Goal: Task Accomplishment & Management: Complete application form

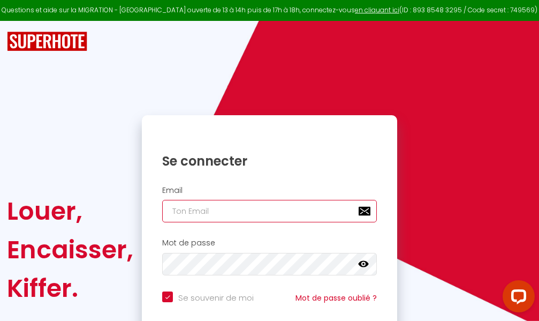
click at [277, 208] on input "email" at bounding box center [269, 211] width 215 height 22
type input "m"
checkbox input "true"
type input "ma"
checkbox input "true"
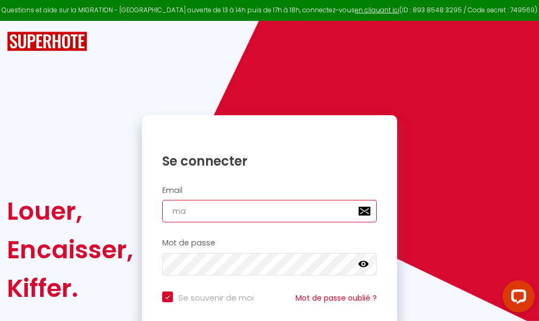
type input "mar"
checkbox input "true"
type input "marc"
checkbox input "true"
type input "marcd"
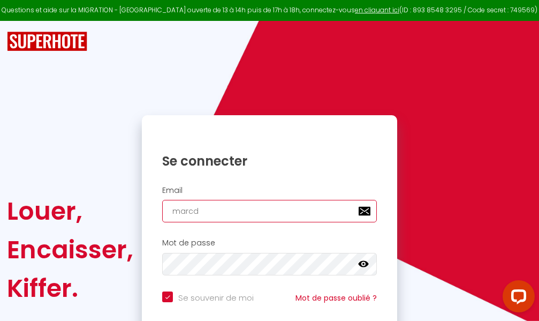
checkbox input "true"
type input "marcdp"
checkbox input "true"
type input "marcdpo"
checkbox input "true"
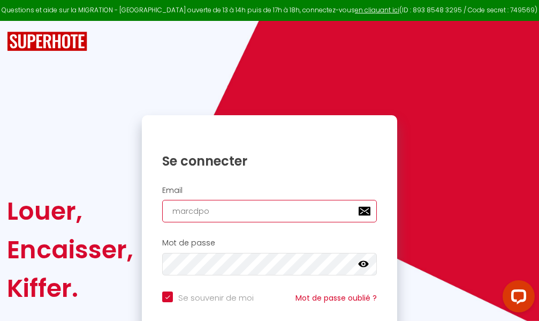
type input "marcdpoz"
checkbox input "true"
type input "marcdpoz."
checkbox input "true"
type input "marcdpoz.l"
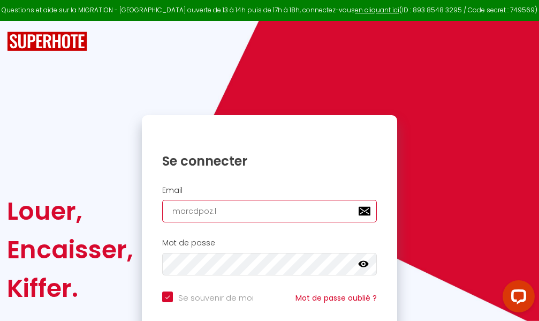
checkbox input "true"
type input "marcdpoz.lo"
checkbox input "true"
type input "marcdpoz.loc"
checkbox input "true"
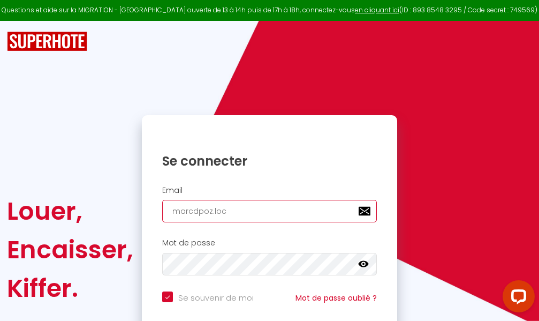
type input "marcdpoz.loca"
checkbox input "true"
type input "marcdpoz.locat"
checkbox input "true"
type input "marcdpoz.locati"
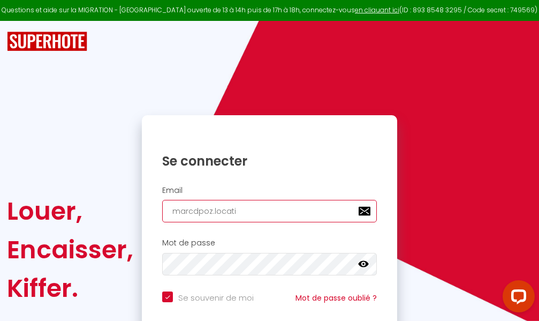
checkbox input "true"
type input "marcdpoz.locatio"
checkbox input "true"
type input "marcdpoz.location"
checkbox input "true"
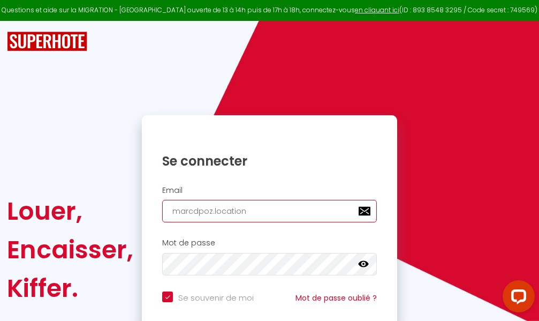
type input "marcdpoz.location@"
checkbox input "true"
type input "marcdpoz.location@g"
checkbox input "true"
type input "marcdpoz.location@gm"
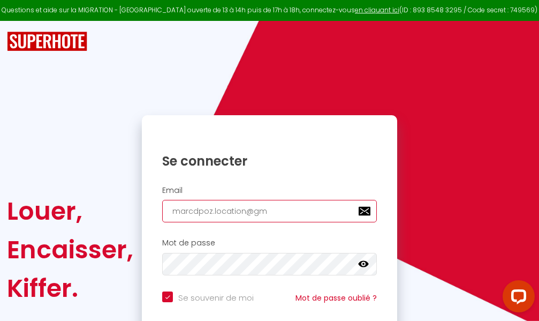
checkbox input "true"
type input "marcdpoz.location@gma"
checkbox input "true"
type input "marcdpoz.location@gmai"
checkbox input "true"
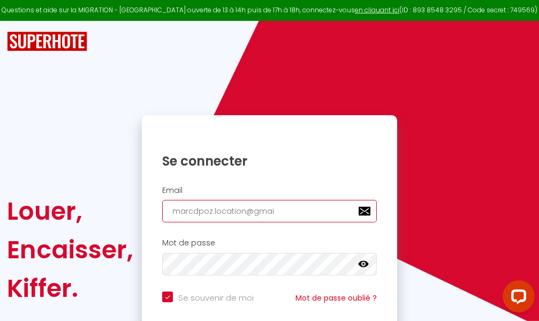
type input "[EMAIL_ADDRESS]"
checkbox input "true"
type input "[EMAIL_ADDRESS]."
checkbox input "true"
type input "marcdpoz.location@gmail.c"
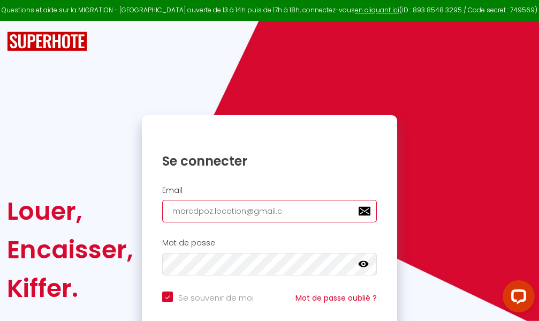
checkbox input "true"
type input "[EMAIL_ADDRESS][DOMAIN_NAME]"
checkbox input "true"
type input "[EMAIL_ADDRESS][DOMAIN_NAME]"
checkbox input "true"
